Goal: Find contact information: Find contact information

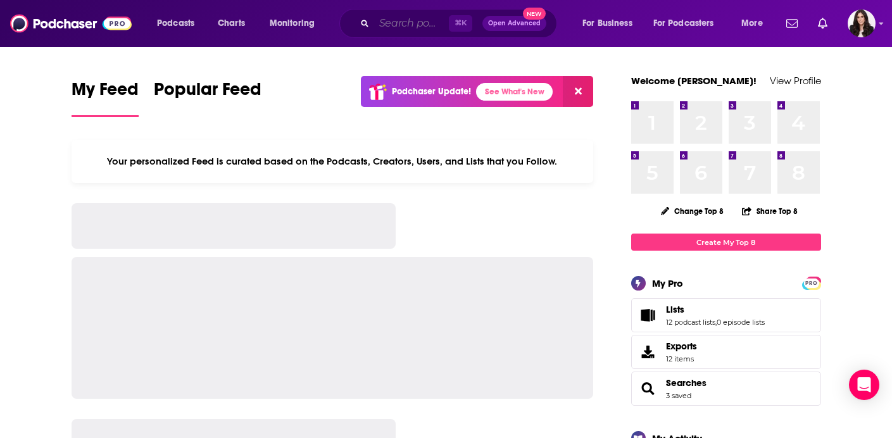
click at [406, 24] on input "Search podcasts, credits, & more..." at bounding box center [411, 23] width 75 height 20
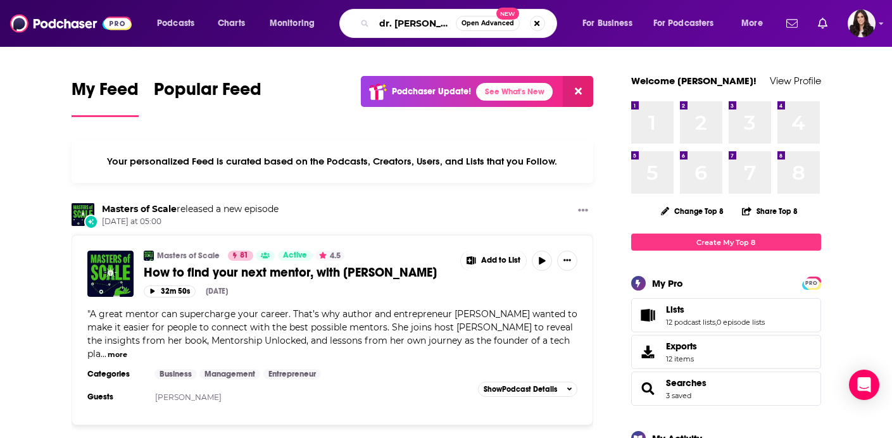
type input "dr. [PERSON_NAME]"
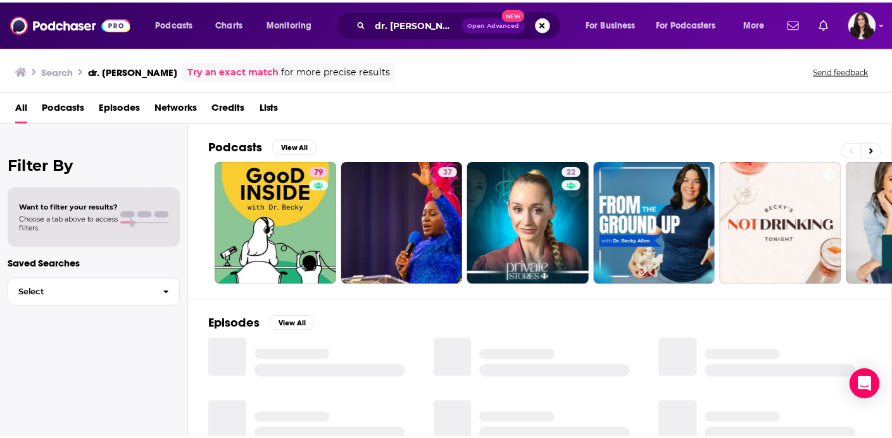
scroll to position [86, 0]
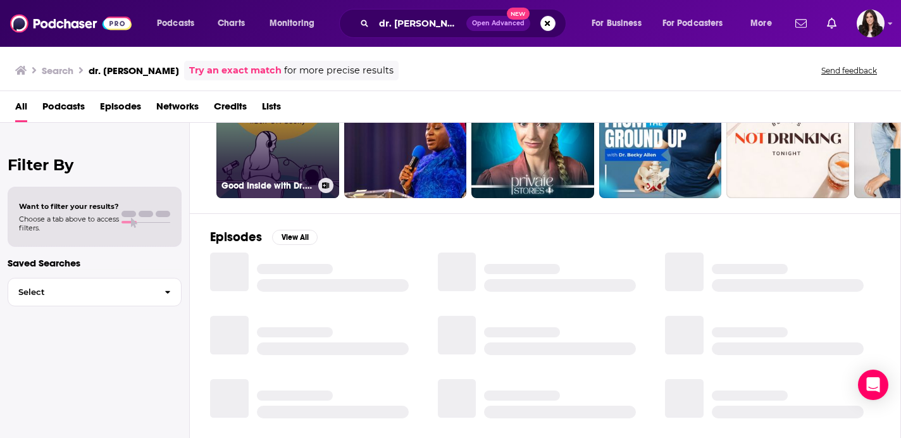
click at [310, 144] on link "79 Good Inside with Dr. [PERSON_NAME]" at bounding box center [277, 136] width 123 height 123
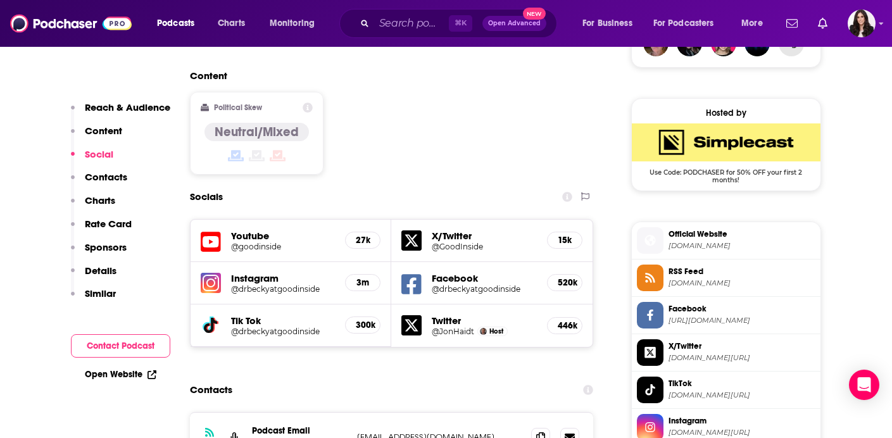
scroll to position [1131, 0]
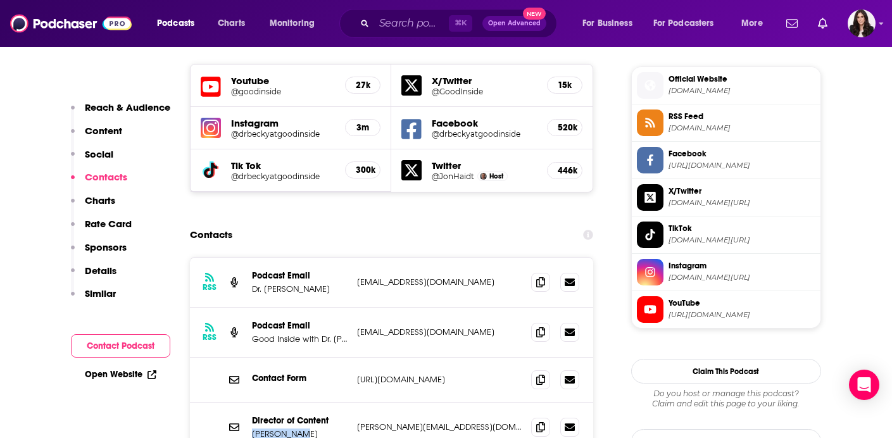
drag, startPoint x: 301, startPoint y: 369, endPoint x: 252, endPoint y: 368, distance: 48.1
click at [252, 428] on p "[PERSON_NAME]" at bounding box center [299, 433] width 95 height 11
copy p "[PERSON_NAME]"
drag, startPoint x: 467, startPoint y: 220, endPoint x: 358, endPoint y: 220, distance: 109.5
click at [358, 277] on p "[EMAIL_ADDRESS][DOMAIN_NAME]" at bounding box center [439, 282] width 165 height 11
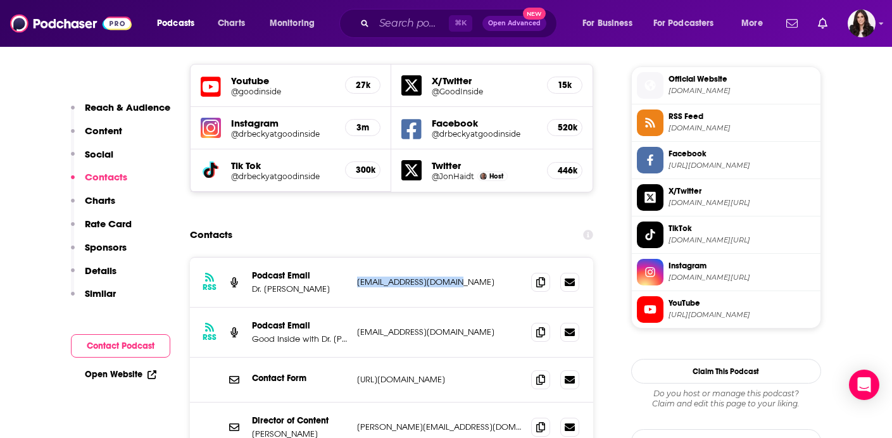
copy p "[EMAIL_ADDRESS][DOMAIN_NAME]"
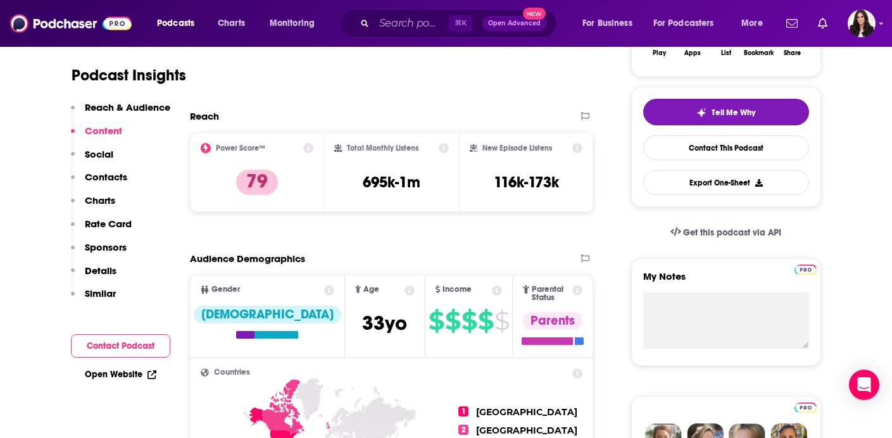
scroll to position [220, 0]
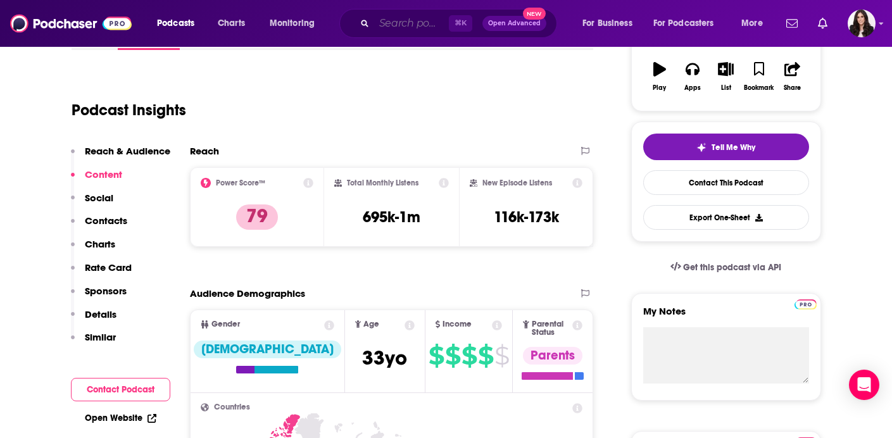
click at [378, 18] on input "Search podcasts, credits, & more..." at bounding box center [411, 23] width 75 height 20
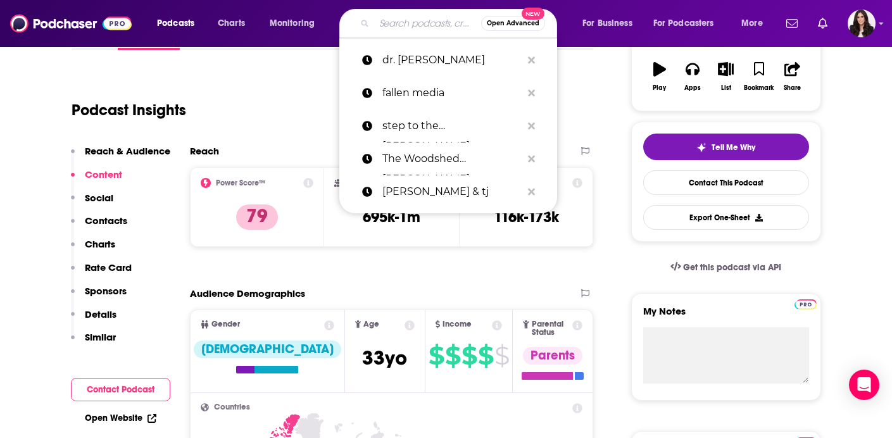
paste input "Raising Good Humans"
type input "Raising Good Humans"
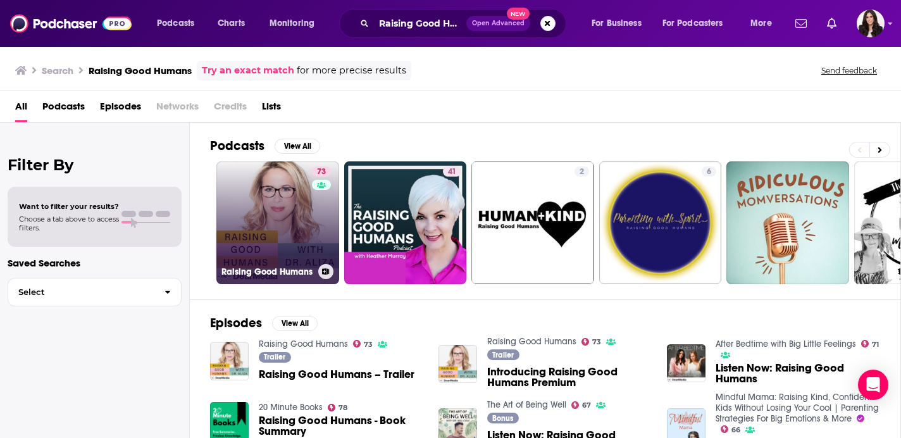
click at [308, 247] on link "73 Raising Good Humans" at bounding box center [277, 222] width 123 height 123
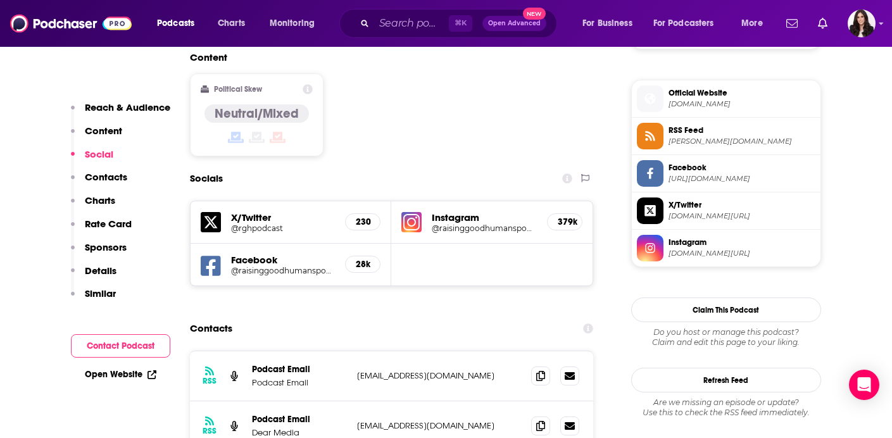
scroll to position [1086, 0]
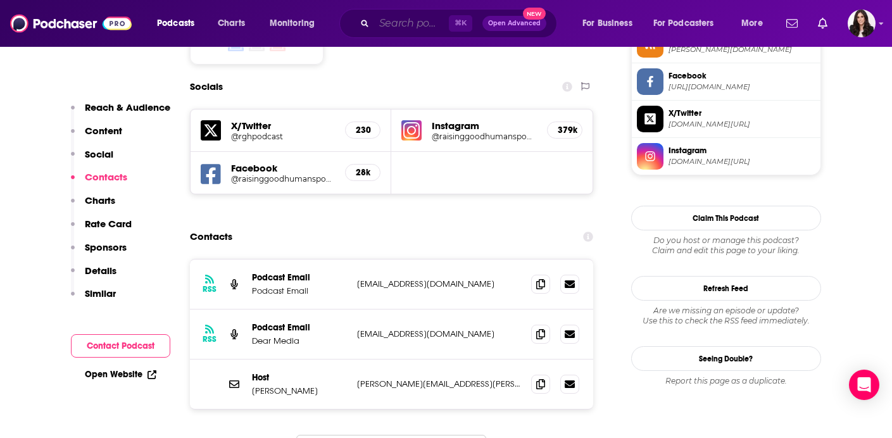
click at [394, 25] on input "Search podcasts, credits, & more..." at bounding box center [411, 23] width 75 height 20
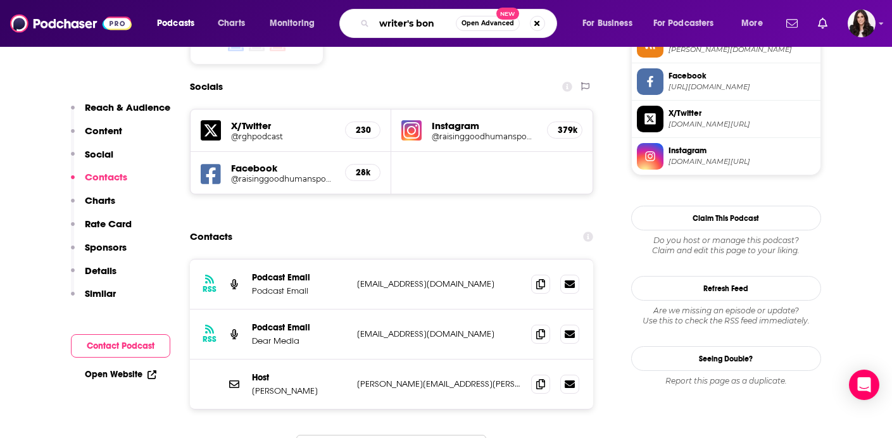
type input "writer's bone"
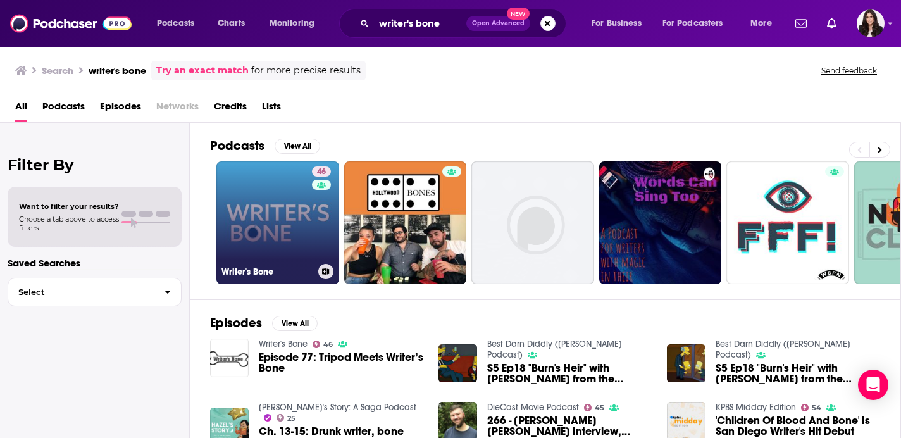
click at [294, 252] on link "46 Writer's Bone" at bounding box center [277, 222] width 123 height 123
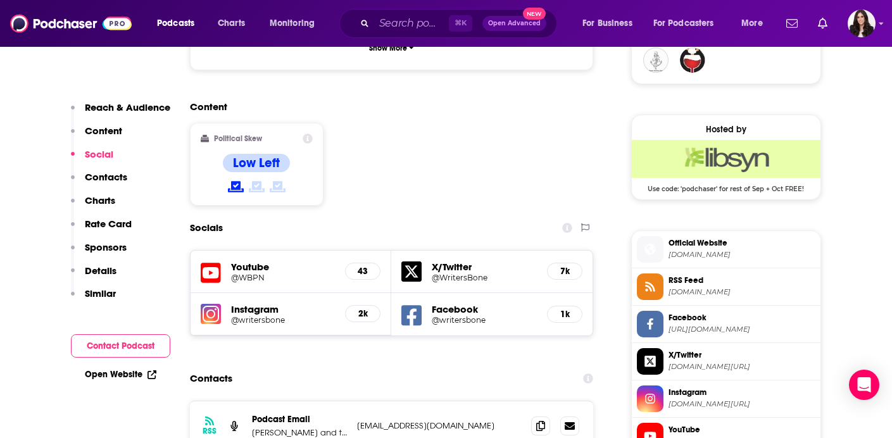
scroll to position [1159, 0]
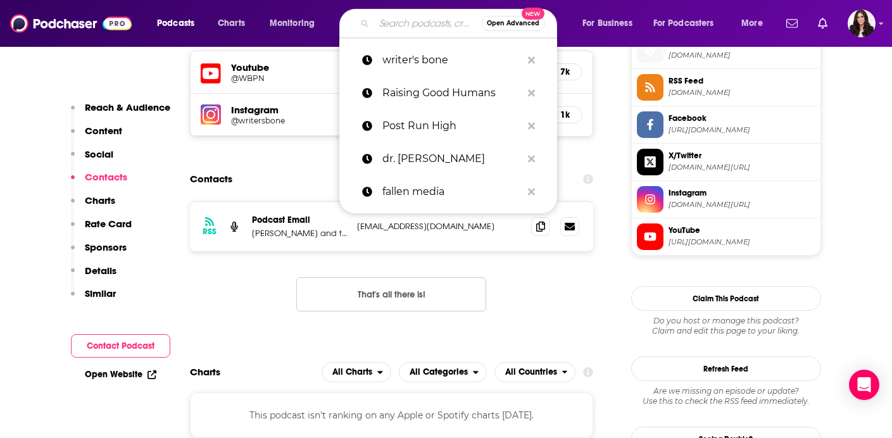
click at [417, 22] on input "Search podcasts, credits, & more..." at bounding box center [427, 23] width 107 height 20
paste input "he Motherly Podcast"
type input "he Motherly Podcast"
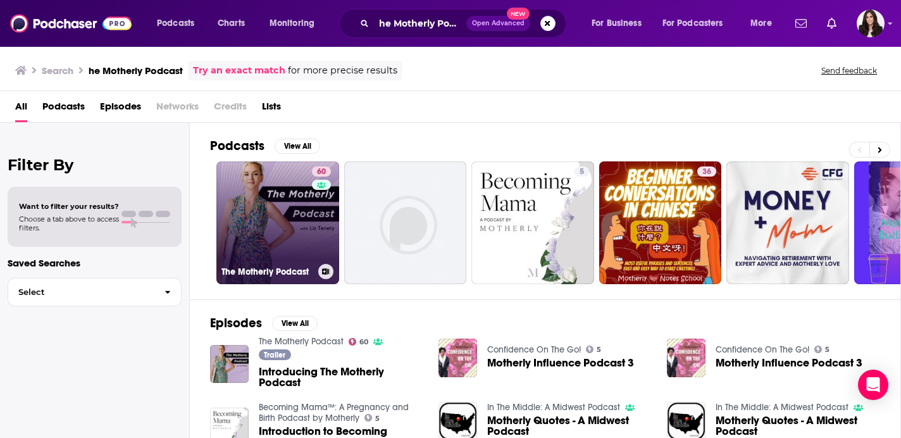
click at [303, 239] on link "60 The Motherly Podcast" at bounding box center [277, 222] width 123 height 123
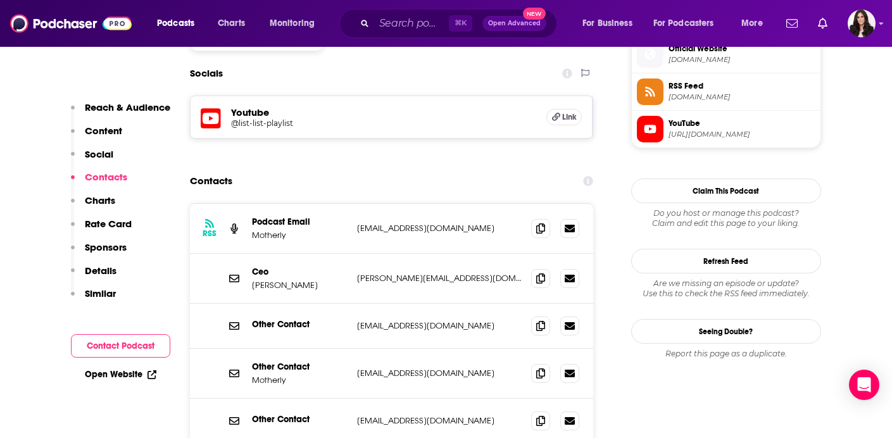
scroll to position [1264, 0]
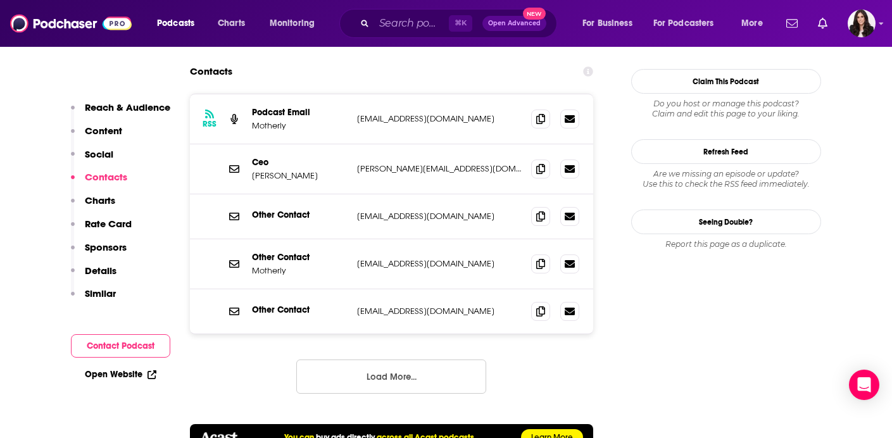
click at [402, 359] on button "Load More..." at bounding box center [391, 376] width 190 height 34
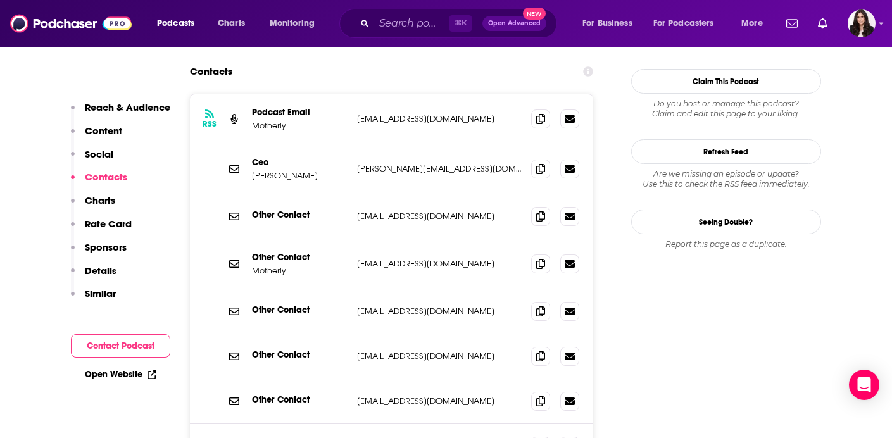
scroll to position [1483, 0]
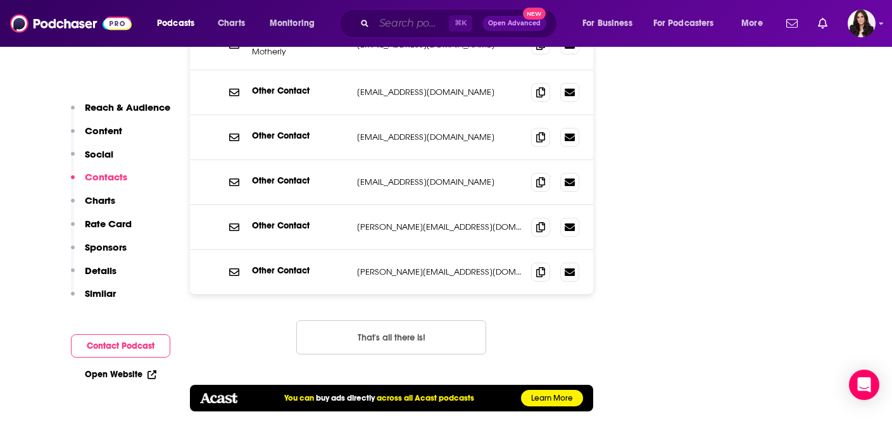
click at [394, 25] on input "Search podcasts, credits, & more..." at bounding box center [411, 23] width 75 height 20
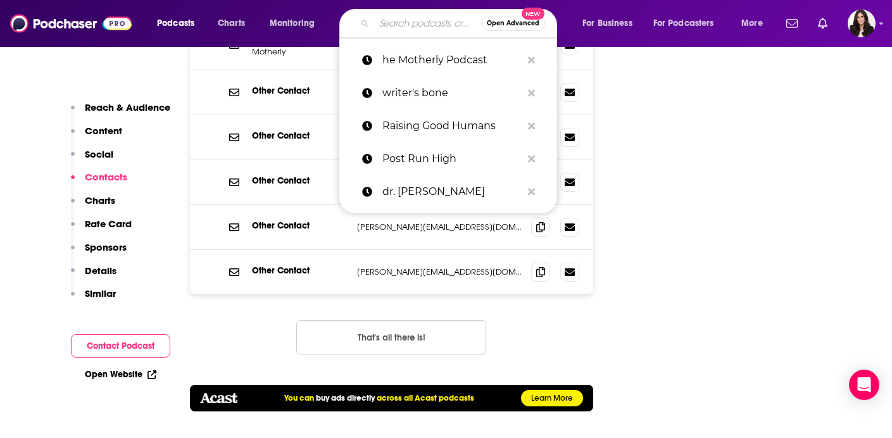
paste input "The Breakdown with [PERSON_NAME] (Mom)"
type input "The Breakdown with [PERSON_NAME] (Mom)"
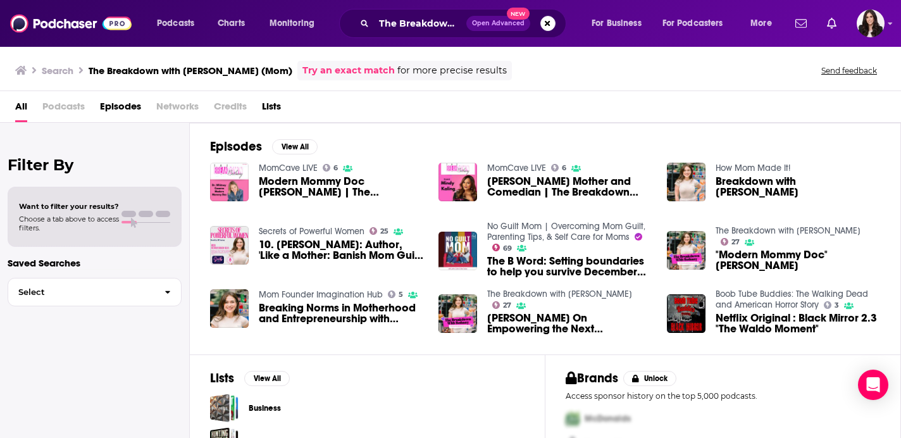
click at [69, 30] on img at bounding box center [71, 23] width 122 height 24
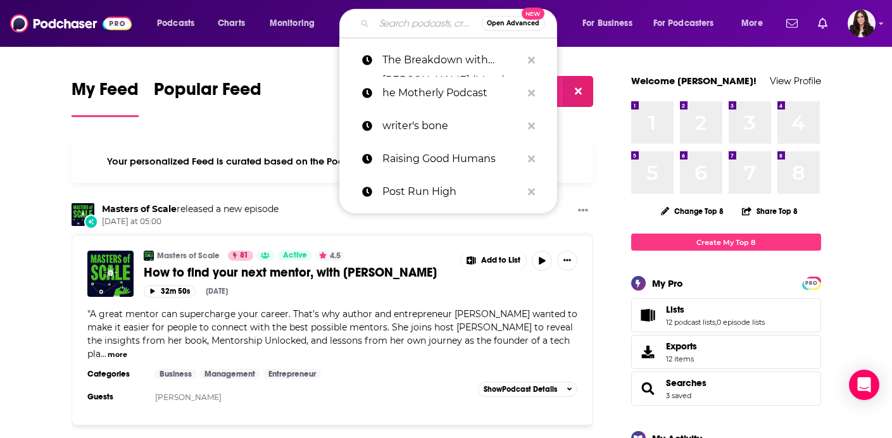
click at [394, 24] on input "Search podcasts, credits, & more..." at bounding box center [427, 23] width 107 height 20
paste input "The Breakdown with [PERSON_NAME] (Mom)"
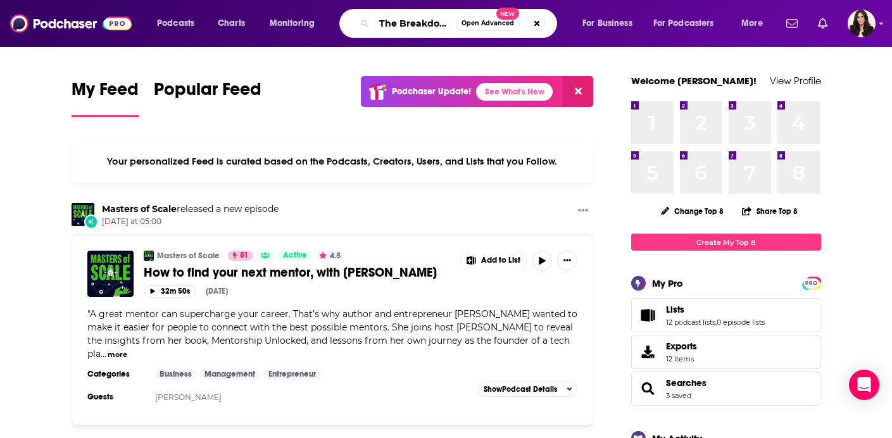
type input "The Breakdown with [PERSON_NAME]"
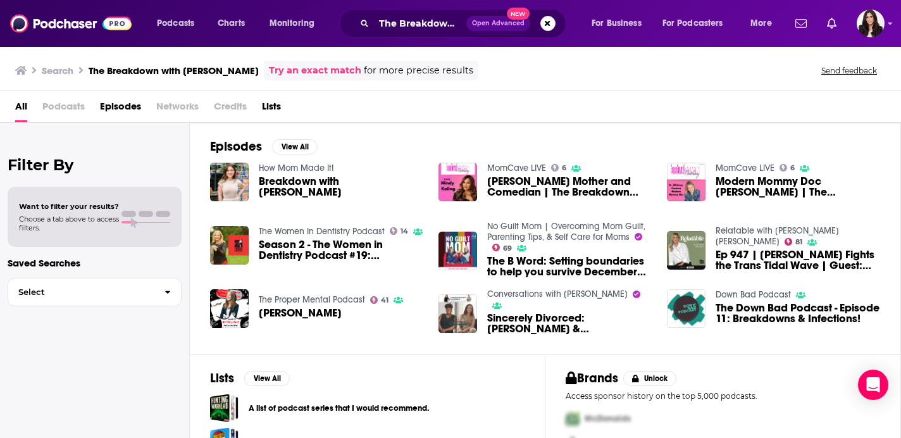
click at [309, 182] on span "Breakdown with [PERSON_NAME]" at bounding box center [341, 187] width 165 height 22
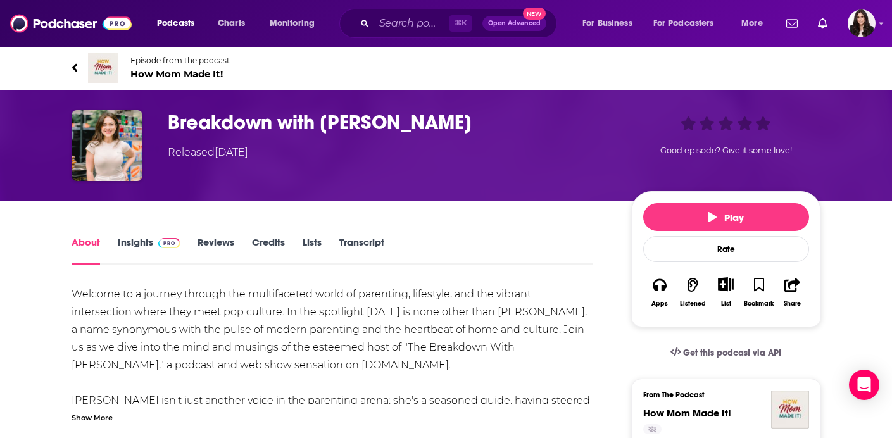
click at [74, 26] on img at bounding box center [71, 23] width 122 height 24
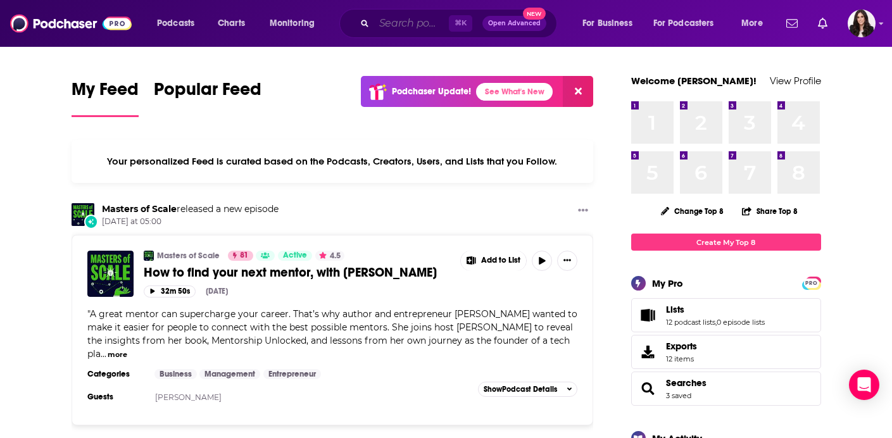
click at [401, 24] on input "Search podcasts, credits, & more..." at bounding box center [411, 23] width 75 height 20
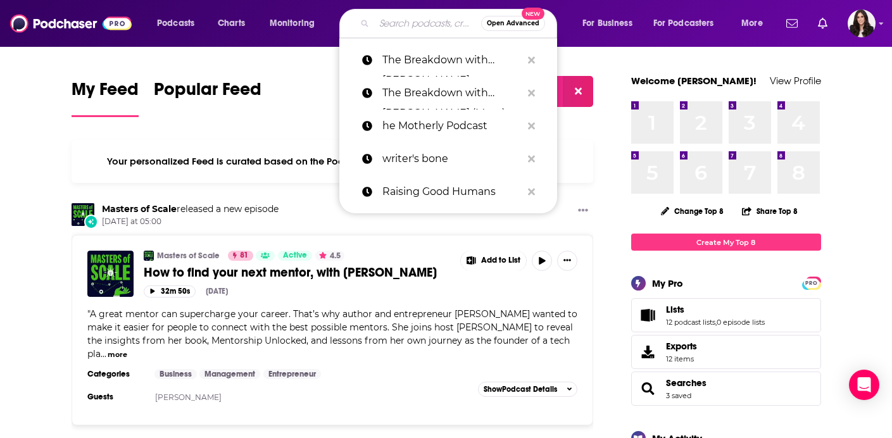
paste input "The Breakdown with [PERSON_NAME]"
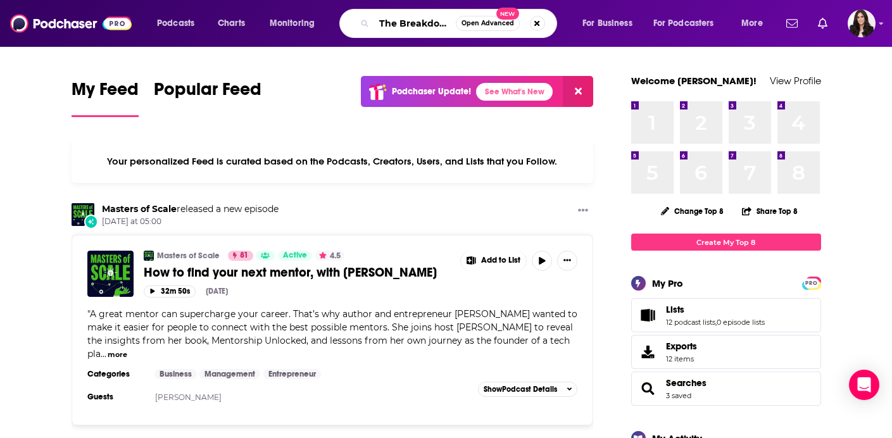
type input "The Breakdown with [PERSON_NAME]"
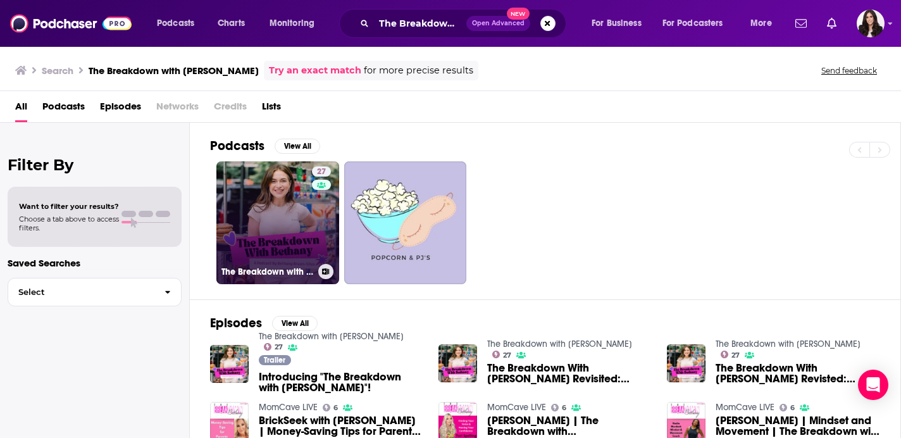
click at [321, 234] on div "27" at bounding box center [323, 214] width 22 height 97
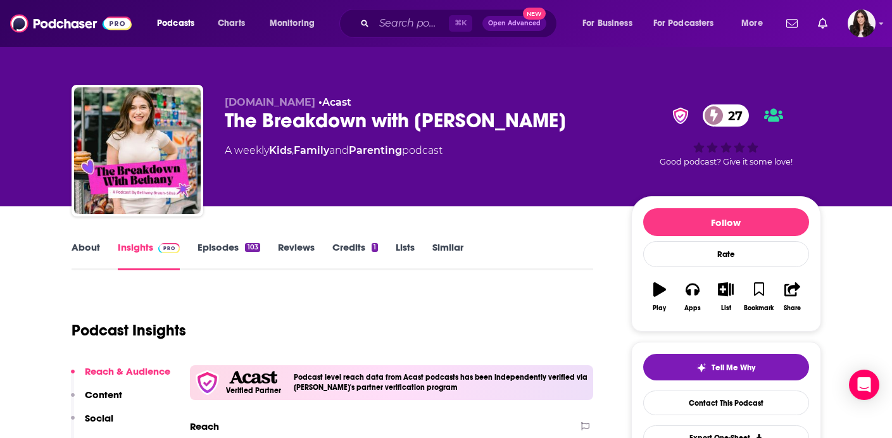
click at [399, 12] on div "⌘ K Open Advanced New" at bounding box center [448, 23] width 218 height 29
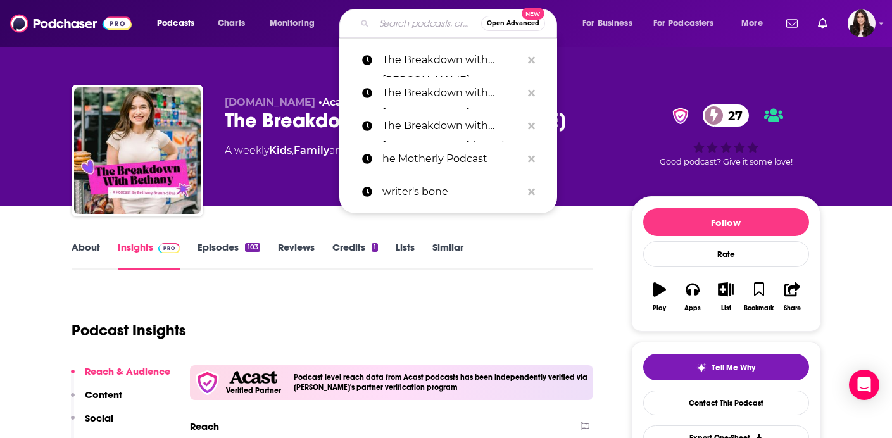
click at [397, 24] on input "Search podcasts, credits, & more..." at bounding box center [427, 23] width 107 height 20
paste input "That’s Total Mom Sense"
type input "That’s Total Mom Sense"
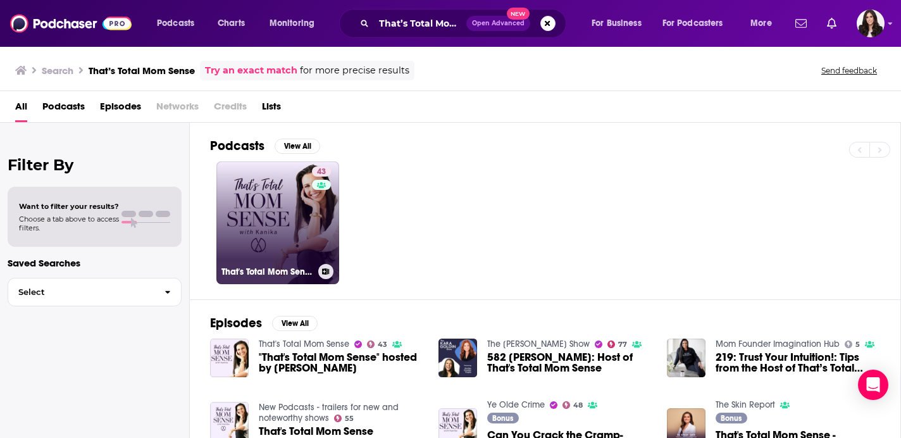
click at [225, 225] on link "43 That's Total Mom Sense" at bounding box center [277, 222] width 123 height 123
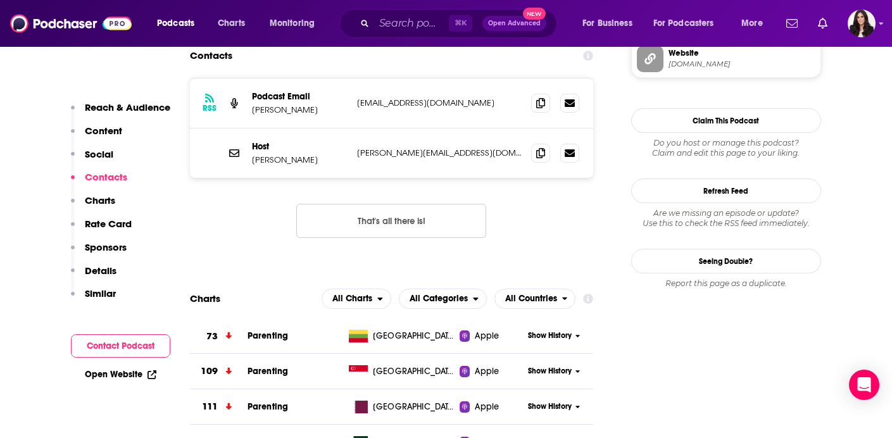
scroll to position [1342, 0]
